Goal: Task Accomplishment & Management: Manage account settings

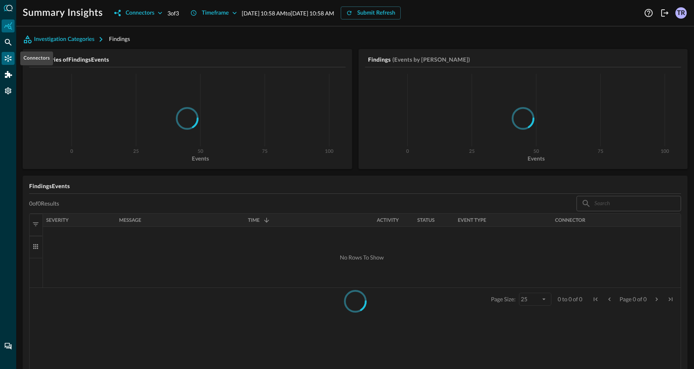
click at [9, 58] on icon "Connectors" at bounding box center [8, 58] width 7 height 7
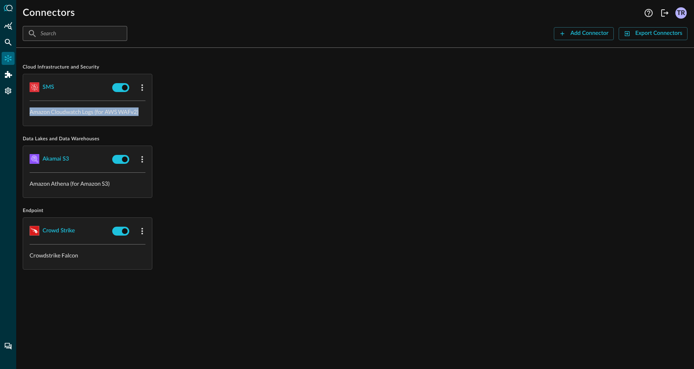
drag, startPoint x: 30, startPoint y: 111, endPoint x: 162, endPoint y: 112, distance: 132.1
click at [162, 112] on div "SMS Amazon Cloudwatch Logs (for AWS WAFv2)" at bounding box center [355, 100] width 665 height 52
copy p "Amazon Cloudwatch Logs (for AWS WAFv2)"
drag, startPoint x: 74, startPoint y: 158, endPoint x: 38, endPoint y: 158, distance: 35.7
click at [38, 158] on span "Akamai S3" at bounding box center [69, 158] width 79 height 13
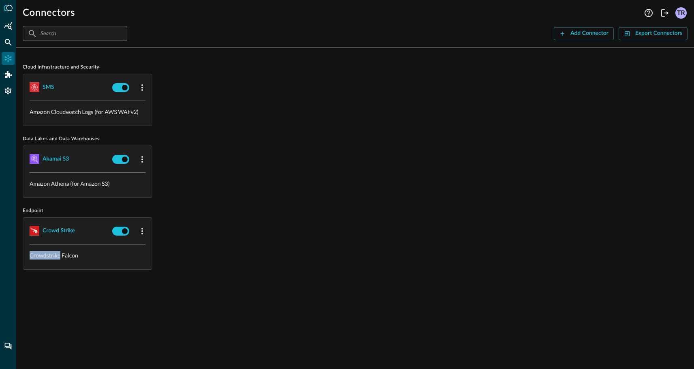
drag, startPoint x: 60, startPoint y: 257, endPoint x: 20, endPoint y: 257, distance: 40.1
click at [20, 257] on div "Cloud Infrastructure and Security SMS Amazon Cloudwatch Logs (for AWS WAFv2) Da…" at bounding box center [355, 211] width 678 height 314
copy p "Crowdstrike"
drag, startPoint x: 83, startPoint y: 158, endPoint x: 46, endPoint y: 159, distance: 36.9
click at [46, 159] on span "Akamai S3" at bounding box center [69, 158] width 79 height 13
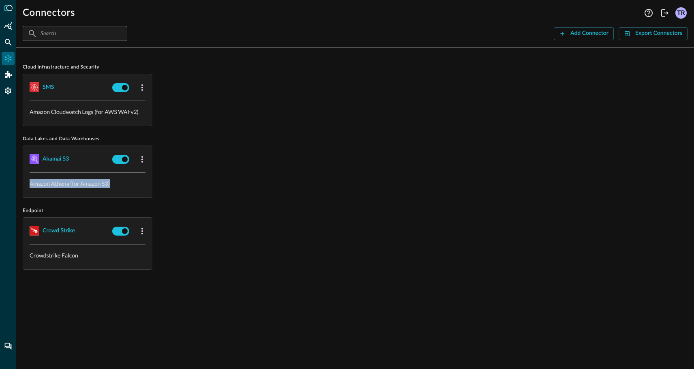
drag, startPoint x: 115, startPoint y: 185, endPoint x: 26, endPoint y: 187, distance: 89.2
click at [26, 187] on div "Amazon Athena (for Amazon S3)" at bounding box center [87, 185] width 129 height 25
copy p "Amazon Athena (for Amazon S3)"
click at [79, 176] on div "Amazon Athena (for Amazon S3)" at bounding box center [87, 185] width 129 height 25
drag, startPoint x: 70, startPoint y: 184, endPoint x: 27, endPoint y: 184, distance: 42.5
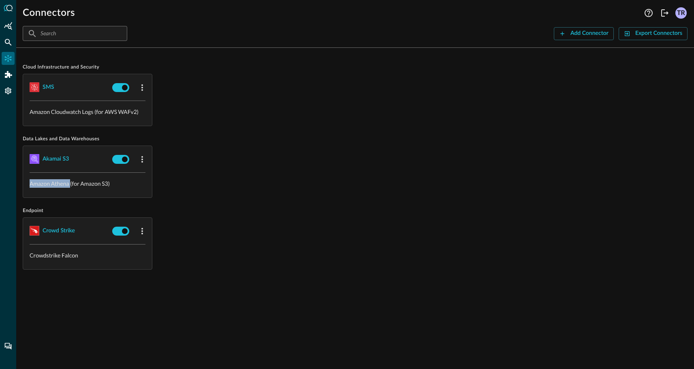
click at [27, 184] on div "Amazon Athena (for Amazon S3)" at bounding box center [87, 185] width 129 height 25
copy p "Amazon Athena"
click at [9, 94] on div "Settings" at bounding box center [8, 90] width 13 height 13
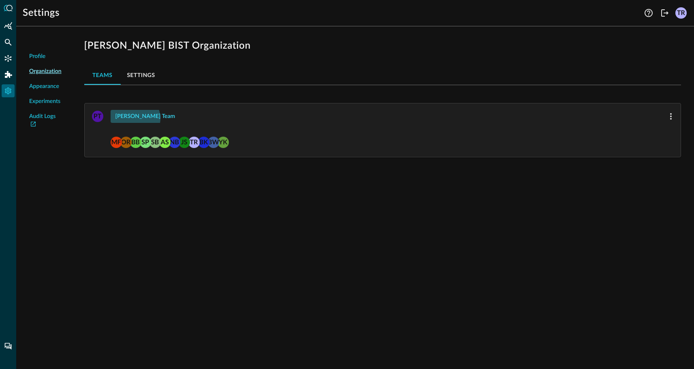
click at [135, 118] on div "[PERSON_NAME] Team" at bounding box center [145, 116] width 60 height 10
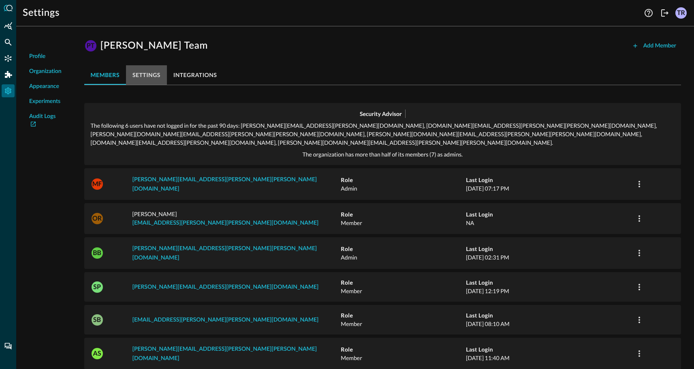
click at [158, 80] on button "settings" at bounding box center [146, 74] width 41 height 19
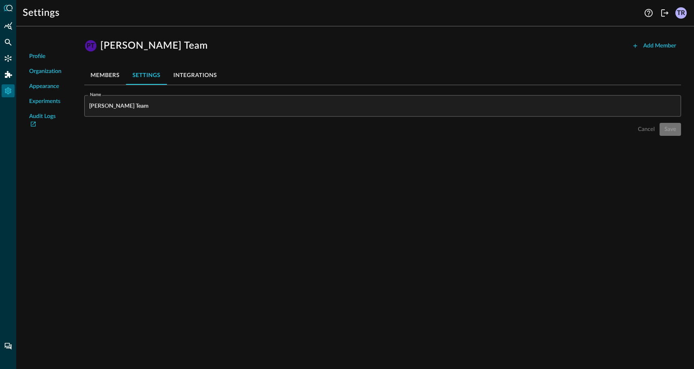
click at [198, 77] on button "integrations" at bounding box center [195, 74] width 57 height 19
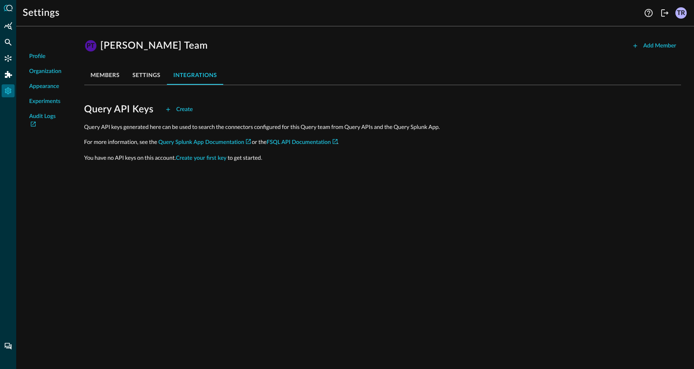
click at [152, 77] on button "settings" at bounding box center [146, 74] width 41 height 19
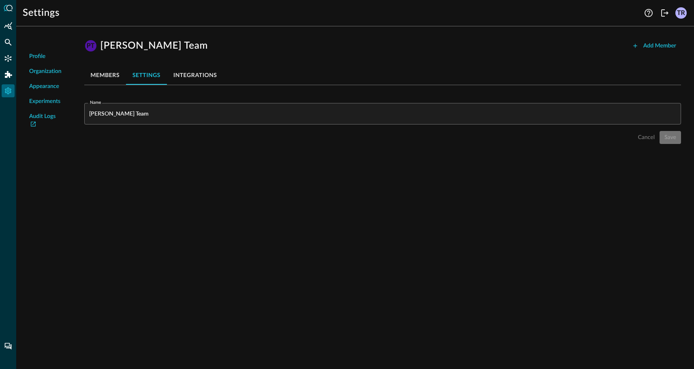
click at [107, 78] on button "members" at bounding box center [105, 74] width 42 height 19
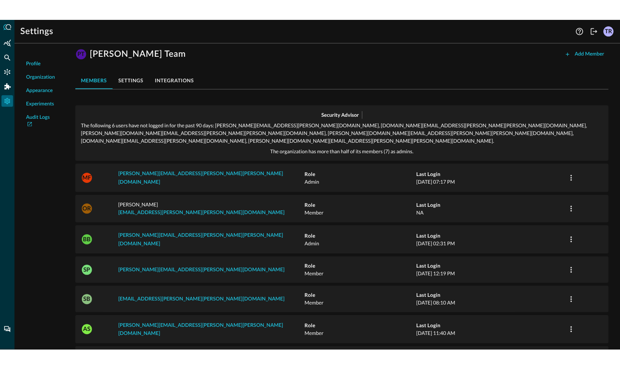
scroll to position [7, 0]
